Goal: Find specific page/section: Find specific page/section

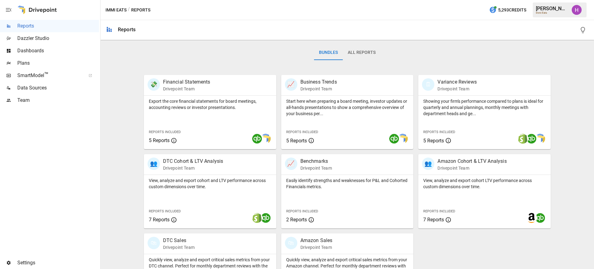
scroll to position [77, 0]
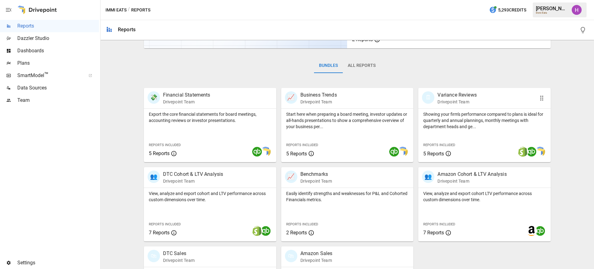
click at [452, 103] on p "Drivepoint Team" at bounding box center [457, 102] width 39 height 6
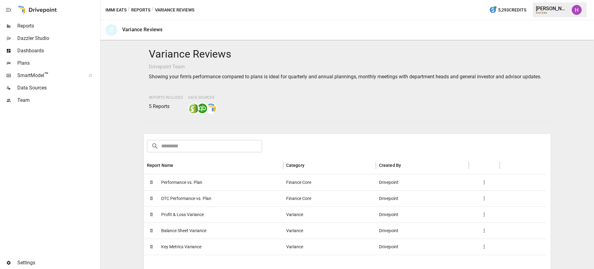
click at [144, 13] on button "Reports" at bounding box center [140, 10] width 19 height 8
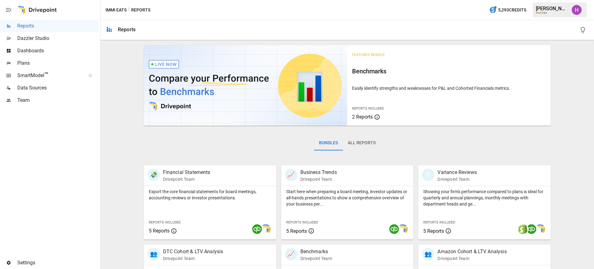
click at [359, 140] on button "All Reports" at bounding box center [362, 143] width 38 height 15
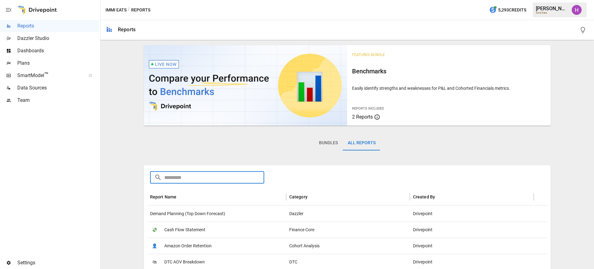
click at [214, 174] on input "text" at bounding box center [214, 177] width 100 height 12
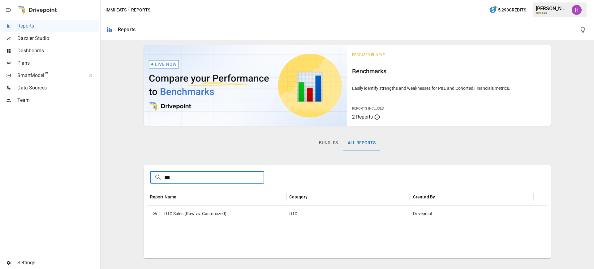
type input "***"
click at [199, 212] on span "DTC Sales (Raw vs. Customized)" at bounding box center [195, 214] width 62 height 16
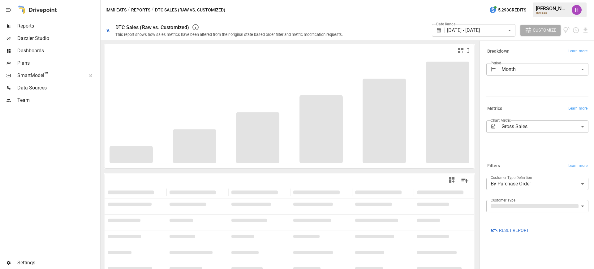
click at [583, 0] on body "**********" at bounding box center [297, 0] width 594 height 0
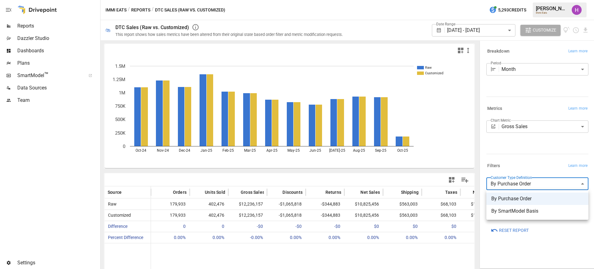
click at [583, 183] on div at bounding box center [297, 134] width 594 height 269
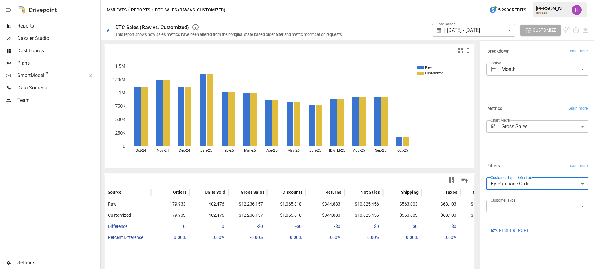
click at [583, 0] on body "Reports Dazzler Studio Dashboards Plans SmartModel ™ Data Sources Team Settings…" at bounding box center [297, 0] width 594 height 0
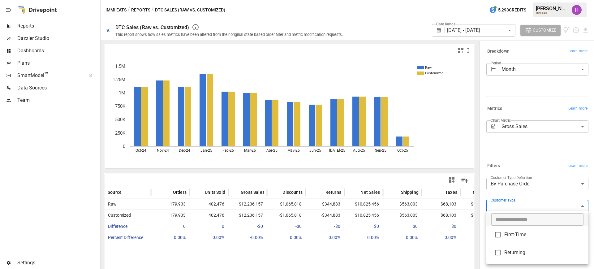
click at [583, 206] on div at bounding box center [297, 134] width 594 height 269
